Goal: Task Accomplishment & Management: Use online tool/utility

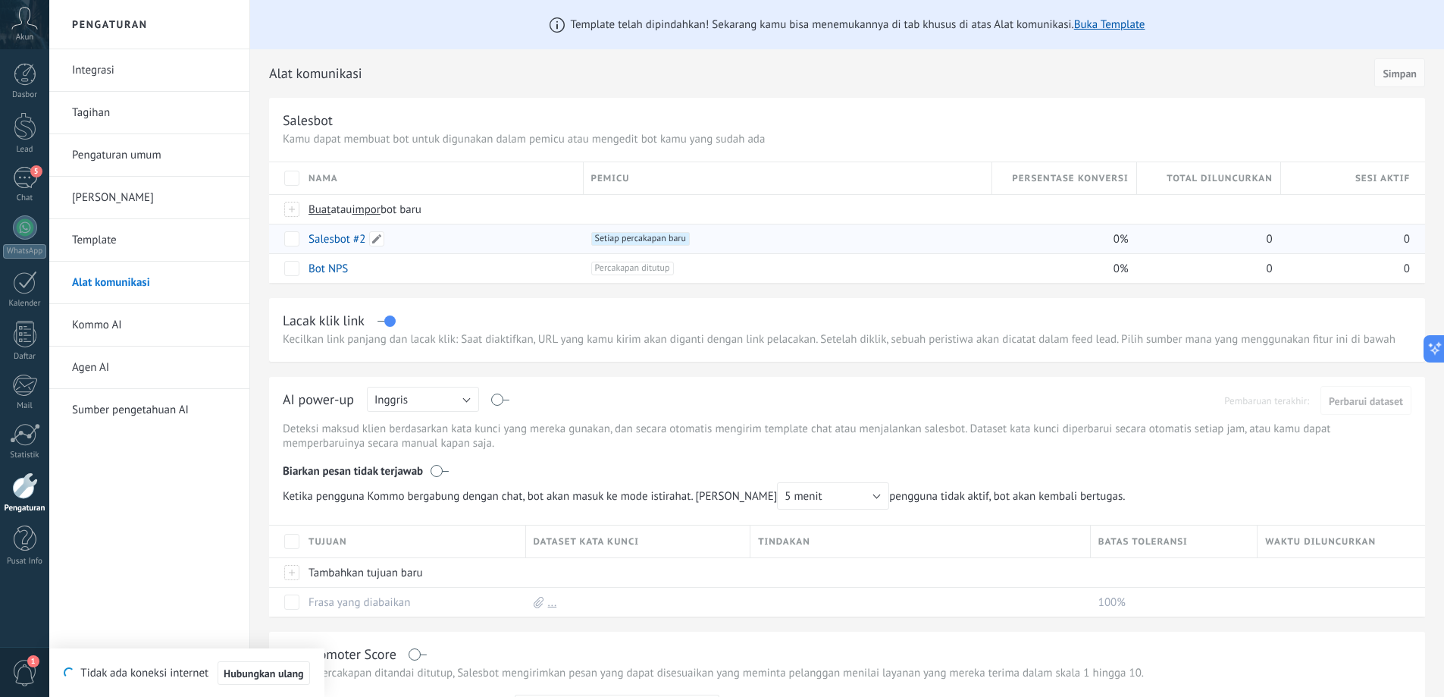
click at [535, 240] on div "Salesbot #2" at bounding box center [438, 238] width 275 height 29
click at [549, 235] on div "Salesbot #2" at bounding box center [438, 238] width 275 height 29
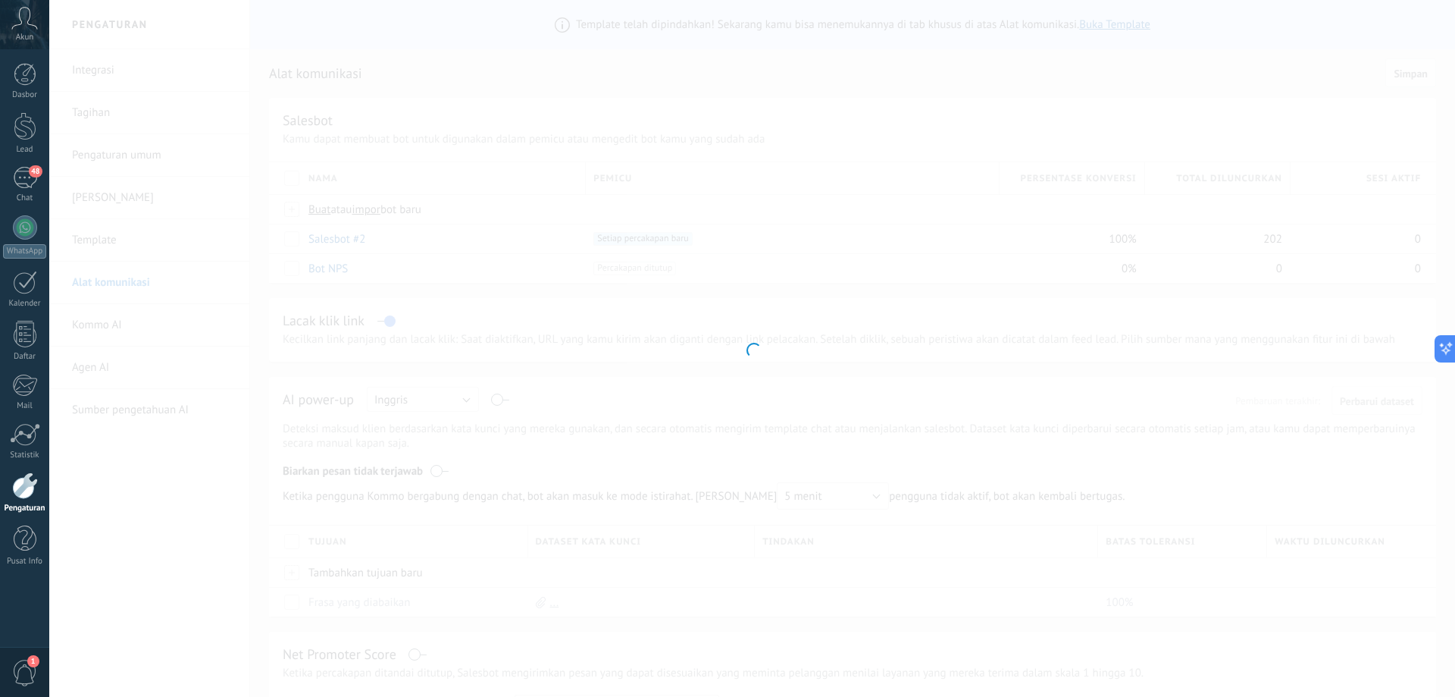
type input "**********"
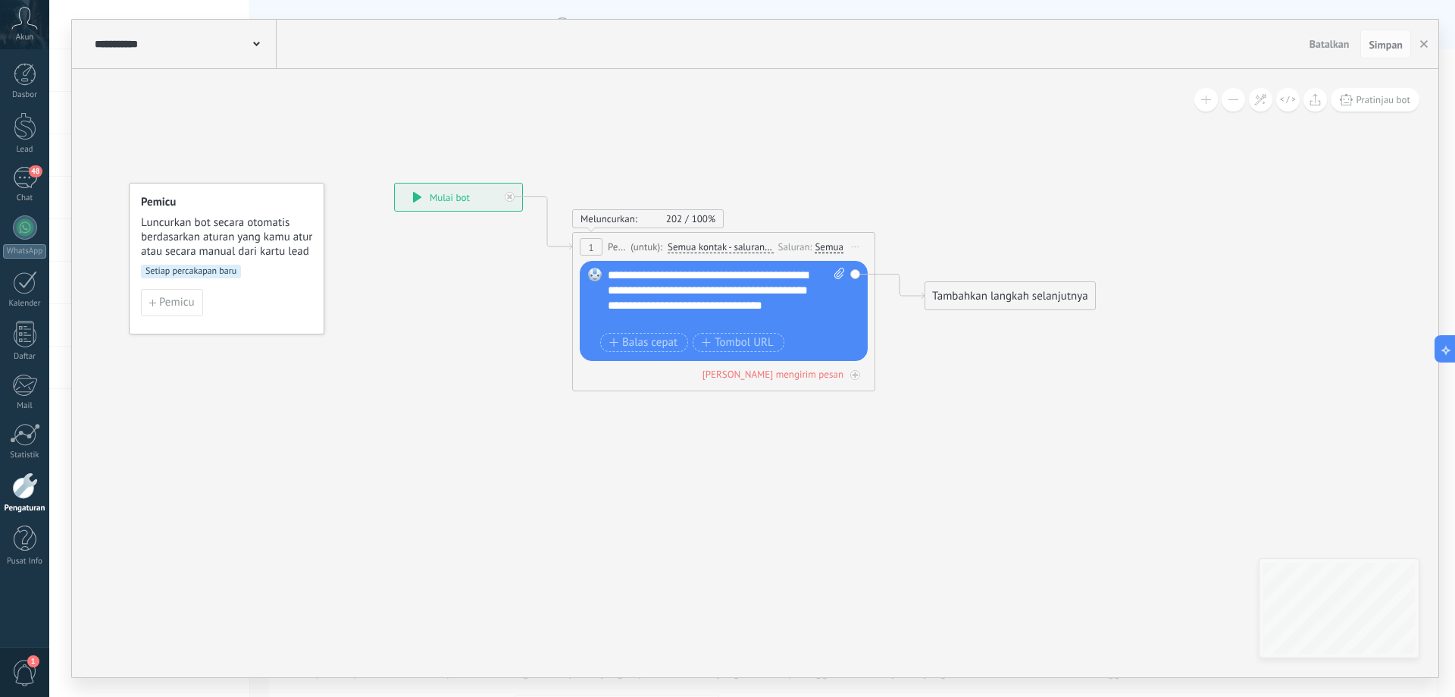
click at [834, 241] on div "Semua" at bounding box center [829, 247] width 29 height 12
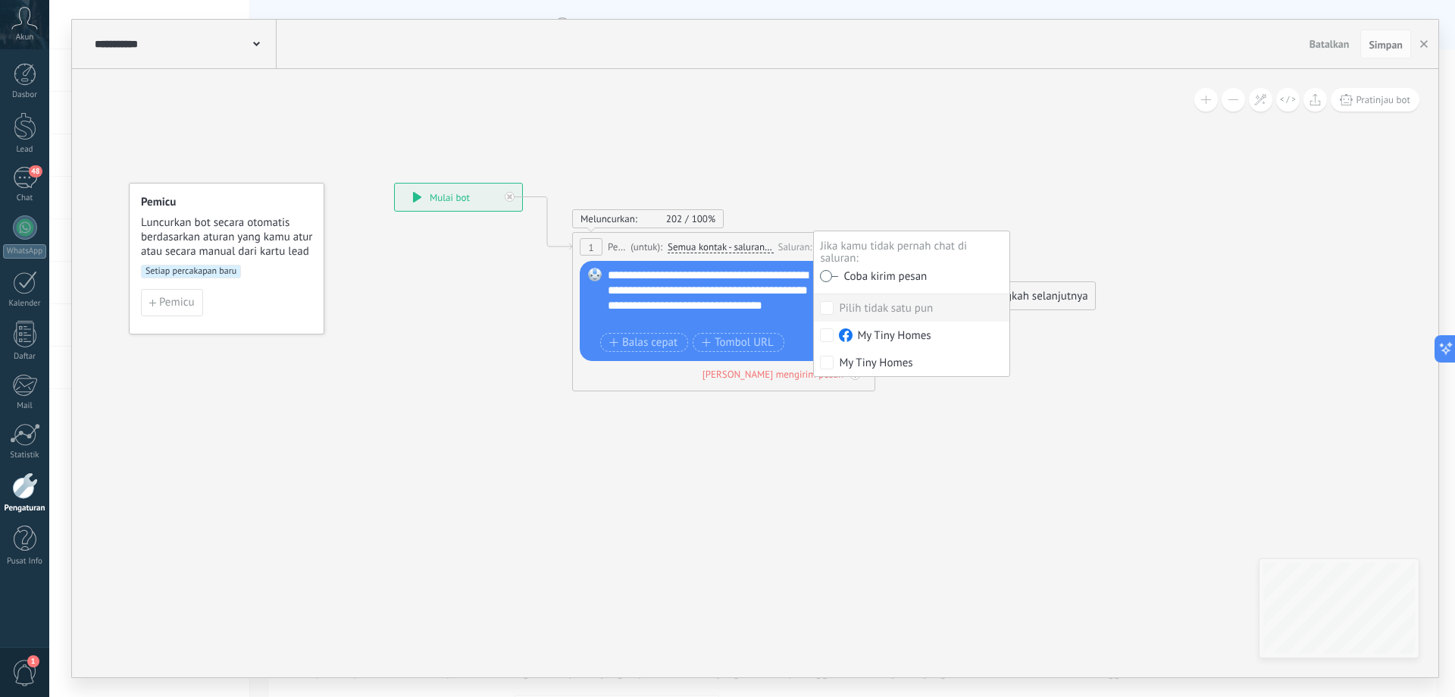
click at [833, 168] on icon at bounding box center [700, 287] width 1371 height 966
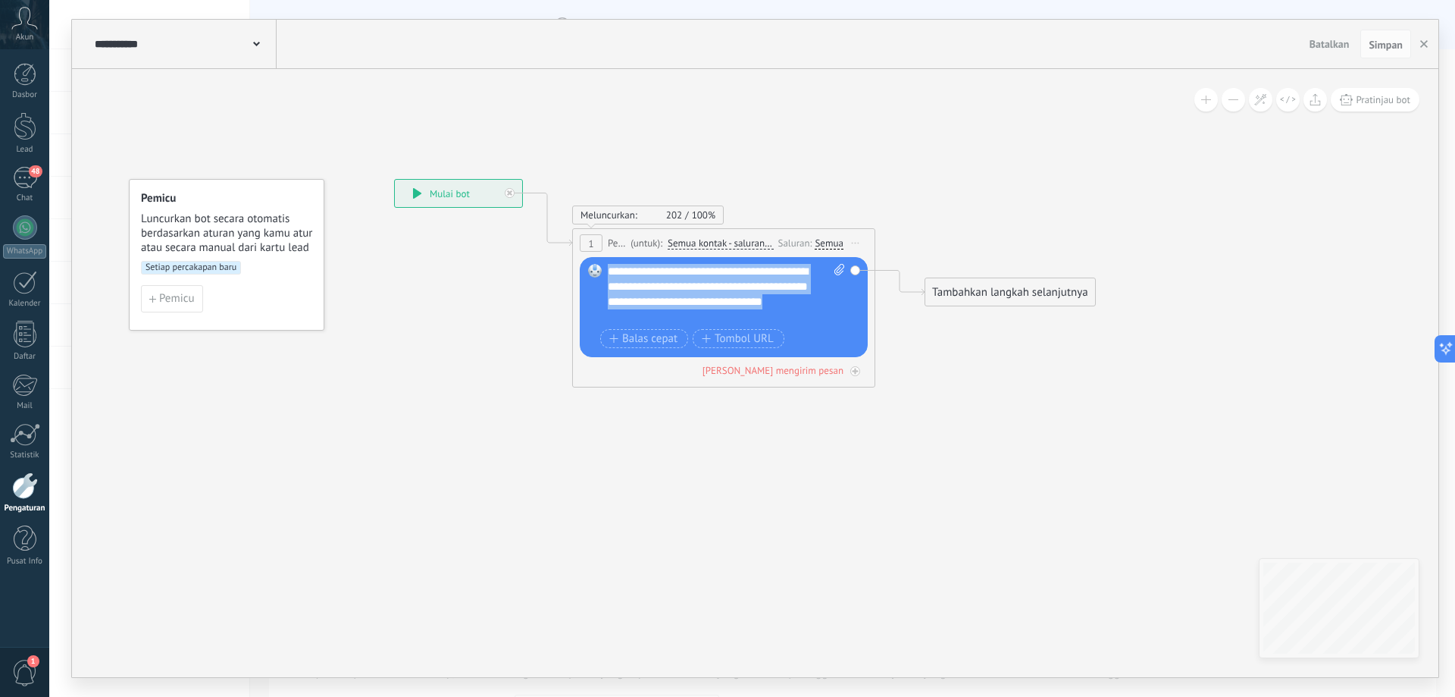
drag, startPoint x: 698, startPoint y: 309, endPoint x: 606, endPoint y: 265, distance: 102.4
click at [606, 265] on div "Gantikan Hapus Convert to voice message Seret gambar ke sini untuk melampirkann…" at bounding box center [724, 307] width 288 height 100
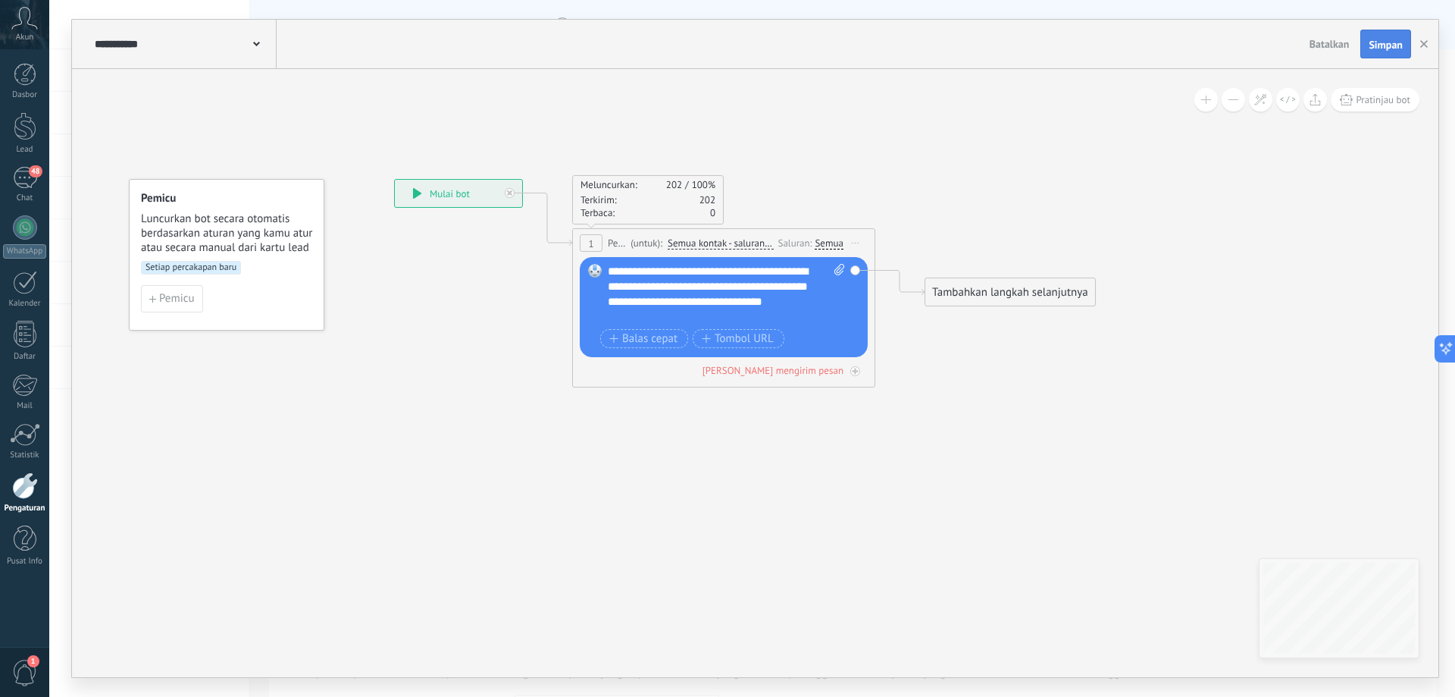
click at [1391, 44] on span "Simpan" at bounding box center [1386, 44] width 34 height 11
click at [1383, 44] on span "Simpan" at bounding box center [1386, 44] width 34 height 11
click at [1384, 40] on span "Simpan" at bounding box center [1386, 44] width 34 height 11
click at [1419, 44] on button "button" at bounding box center [1424, 44] width 23 height 29
